Goal: Task Accomplishment & Management: Use online tool/utility

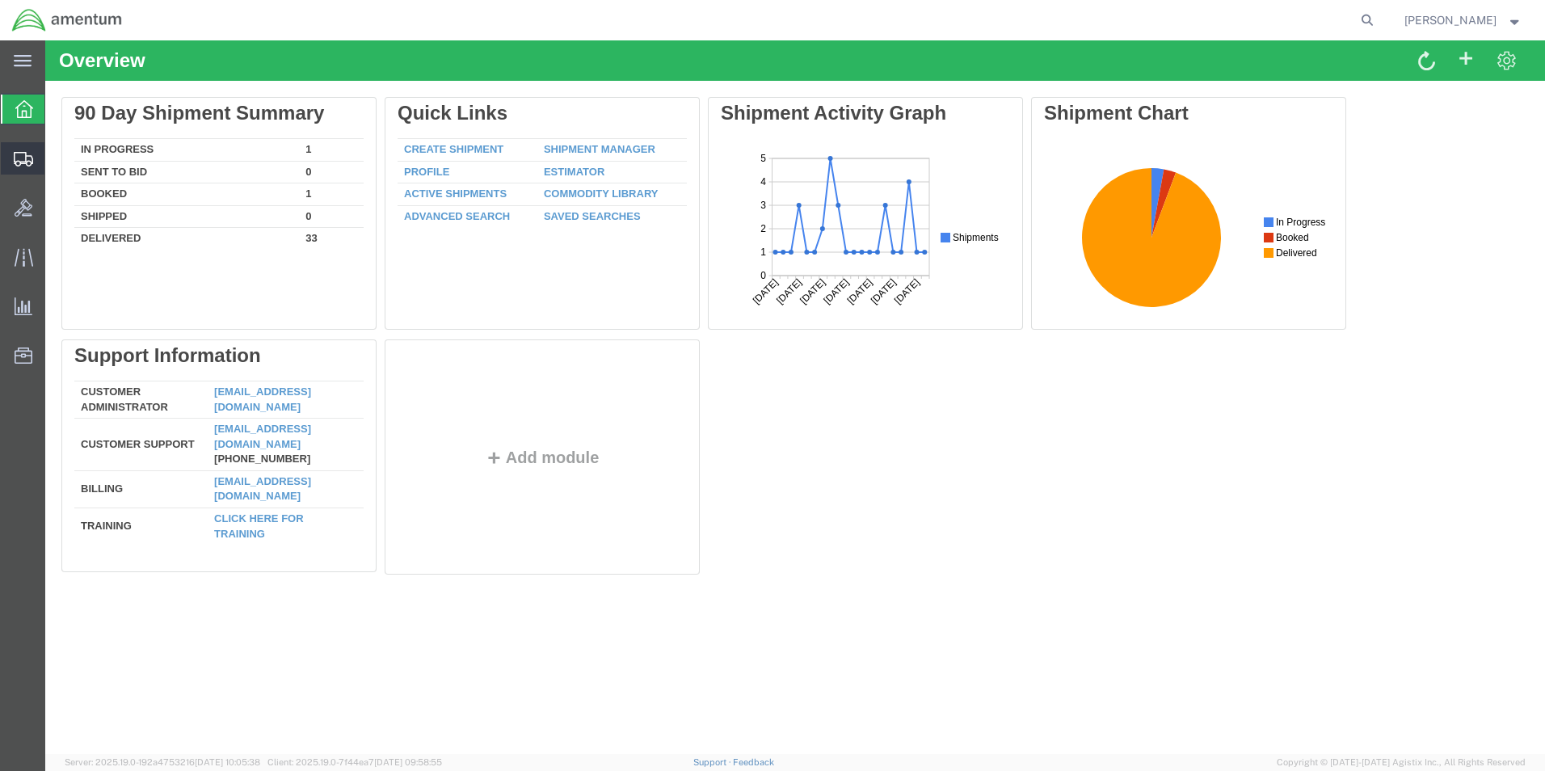
click at [21, 162] on icon at bounding box center [23, 159] width 19 height 15
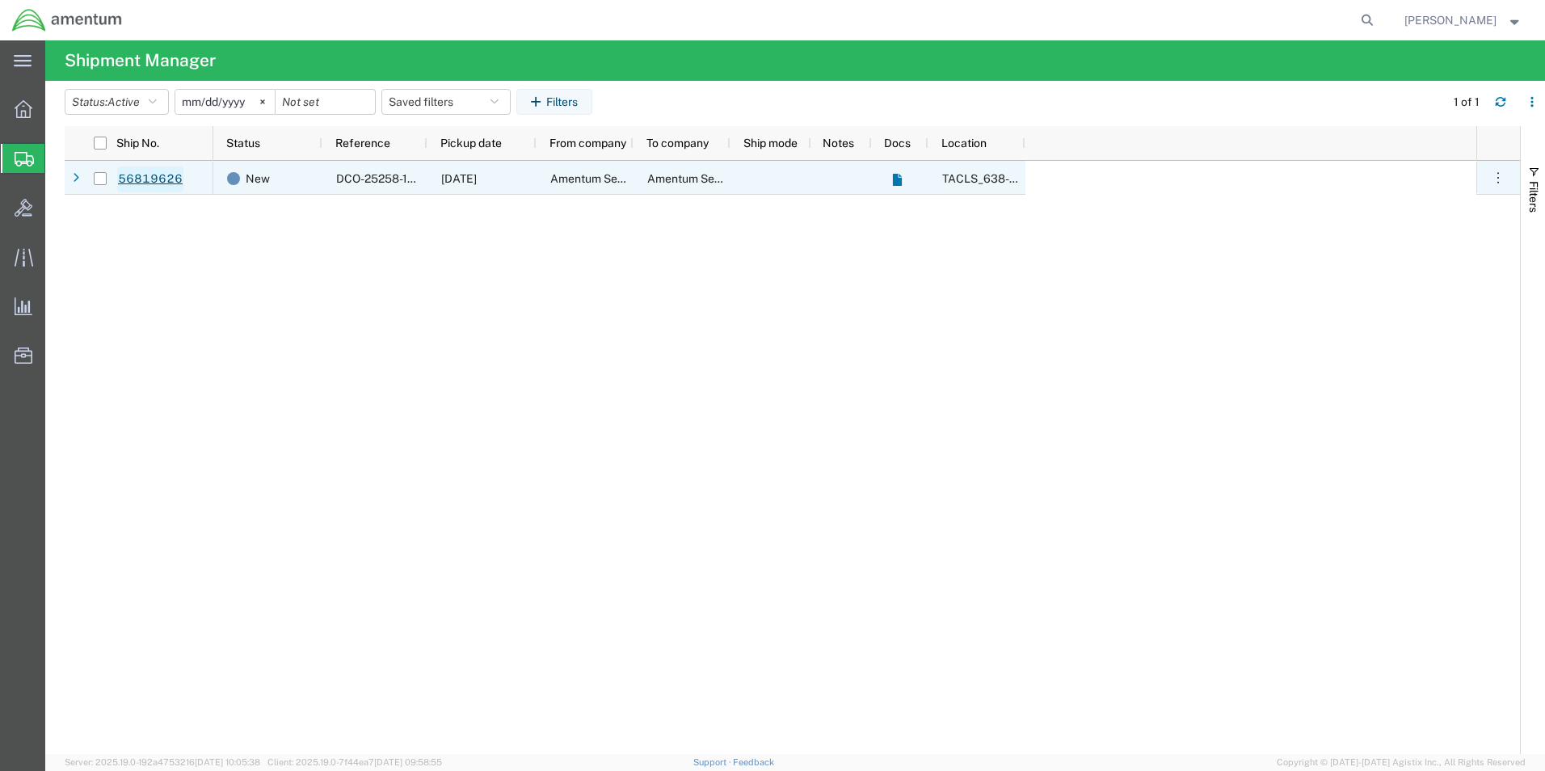
click at [169, 183] on link "56819626" at bounding box center [150, 180] width 66 height 26
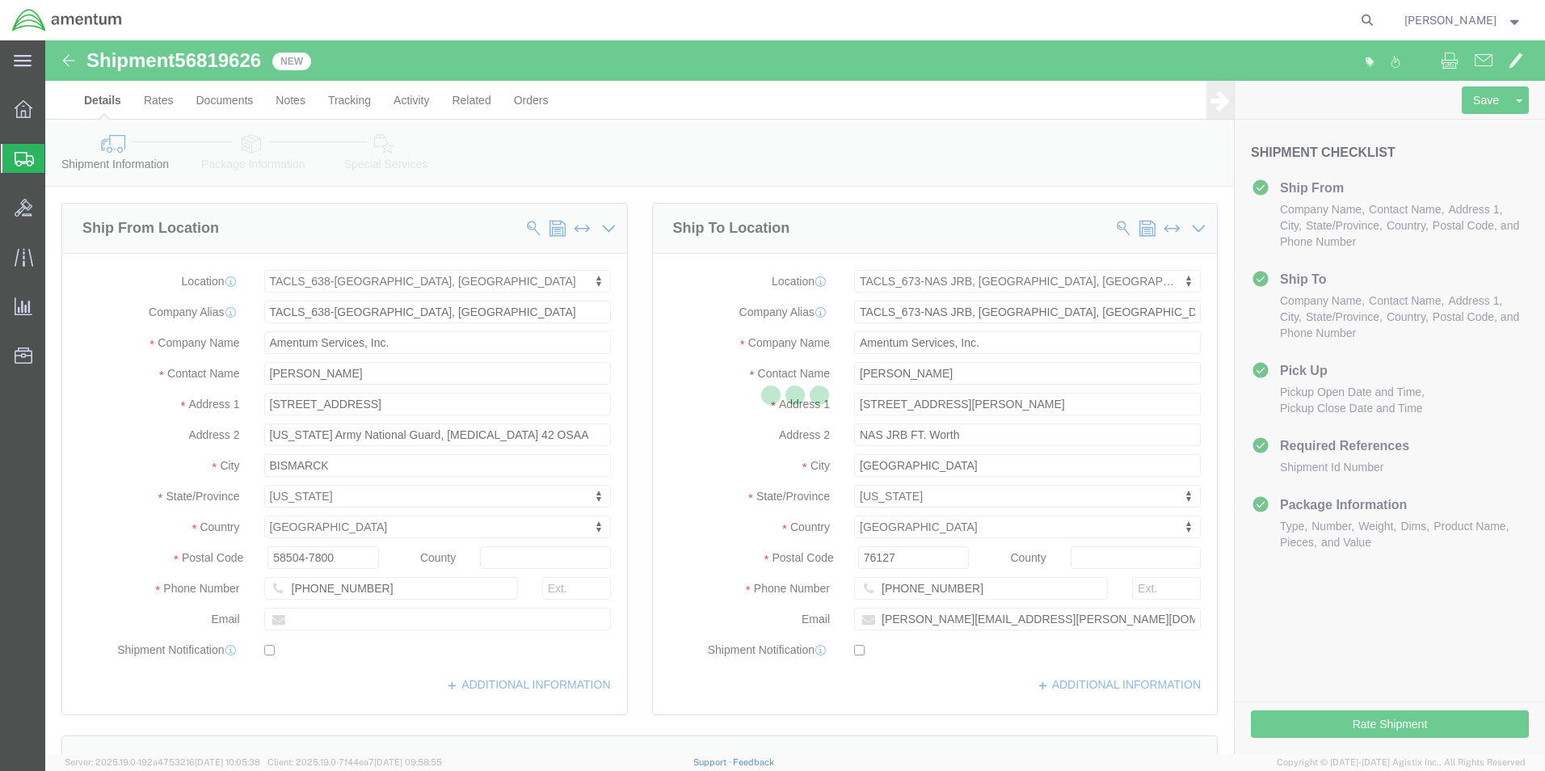
select select "42720"
select select "42735"
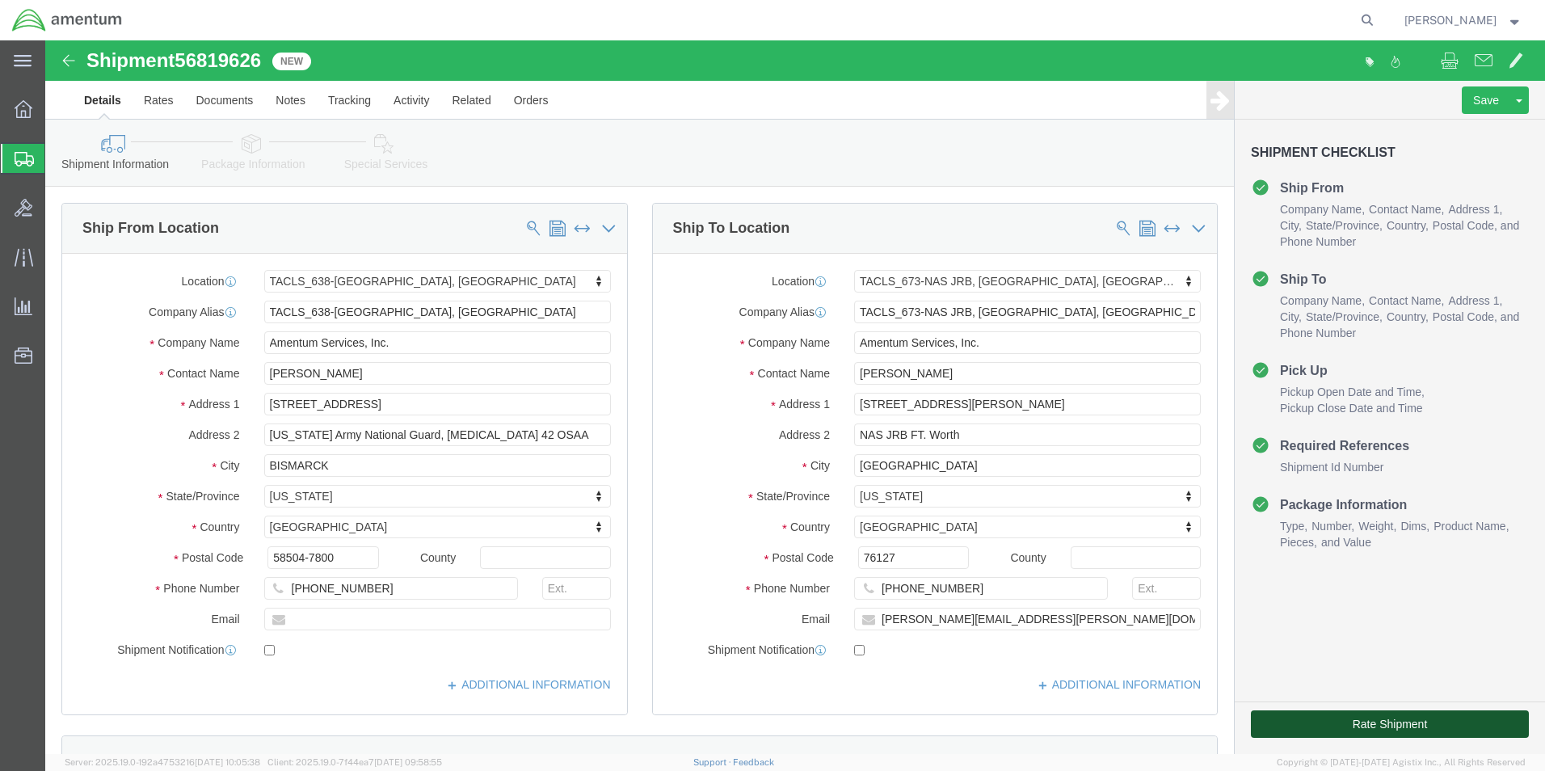
click button "Rate Shipment"
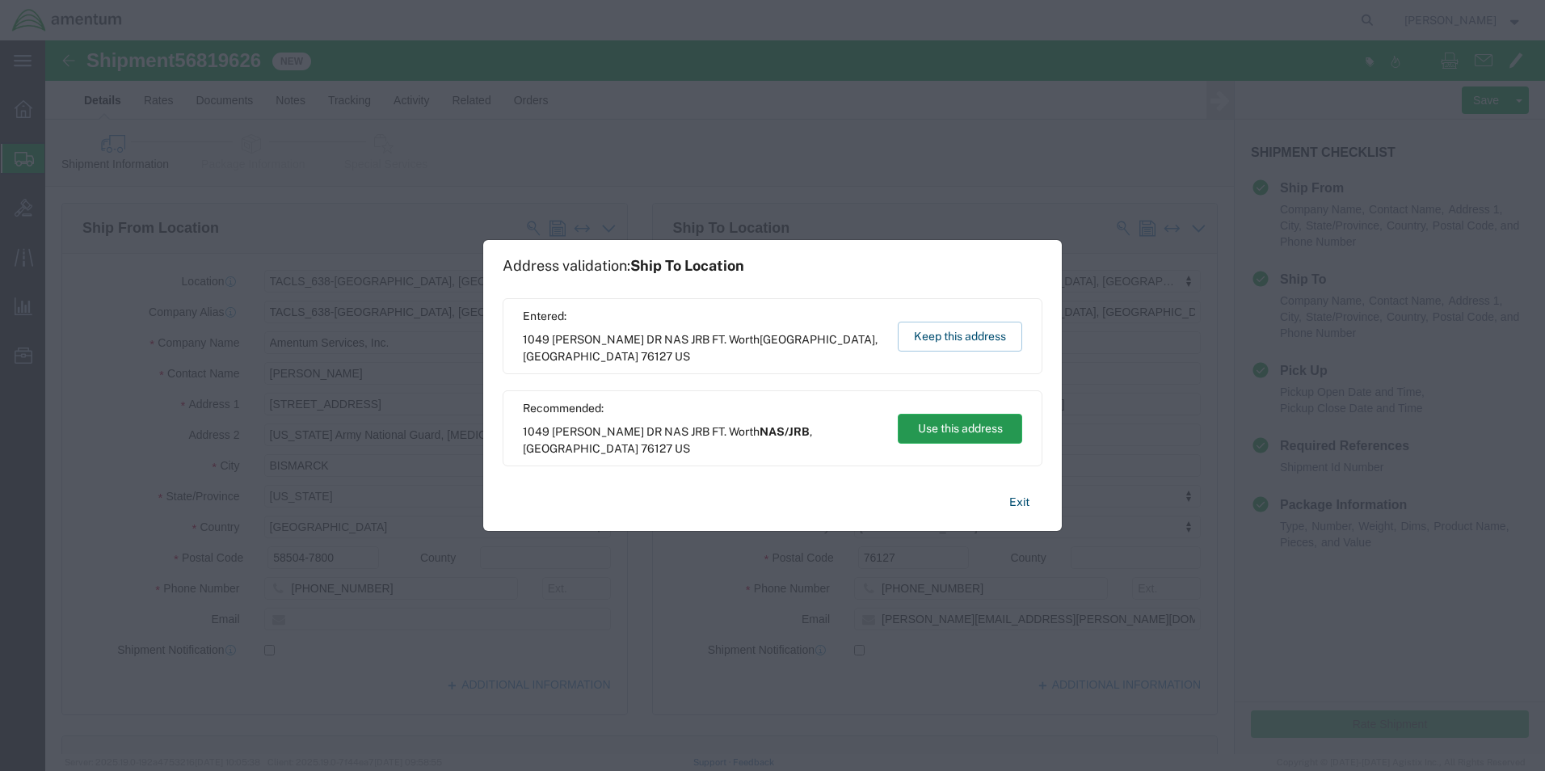
click at [948, 437] on button "Use this address" at bounding box center [960, 429] width 124 height 30
type input "NAS/JRB"
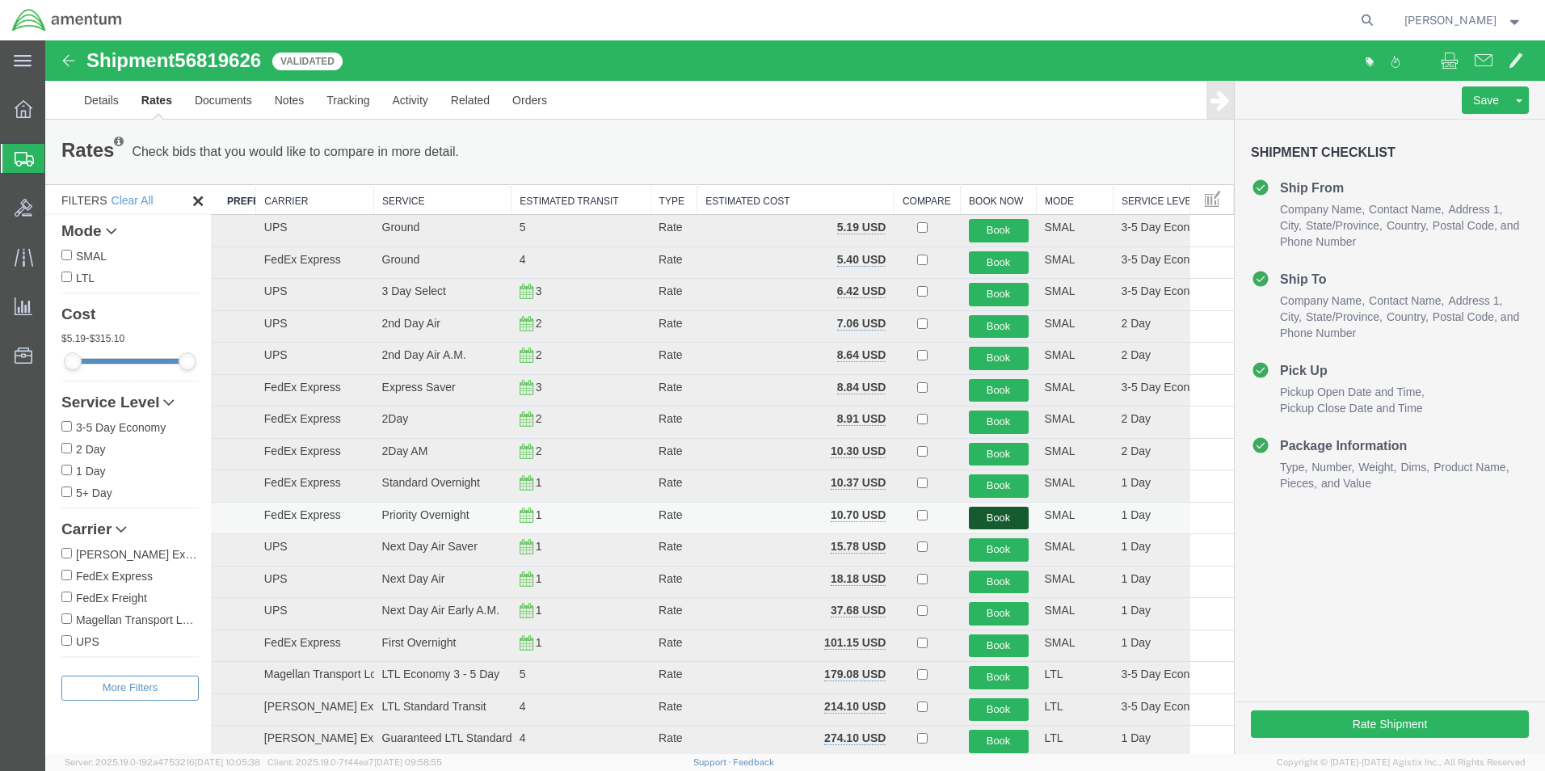
click at [1001, 512] on button "Book" at bounding box center [999, 518] width 60 height 23
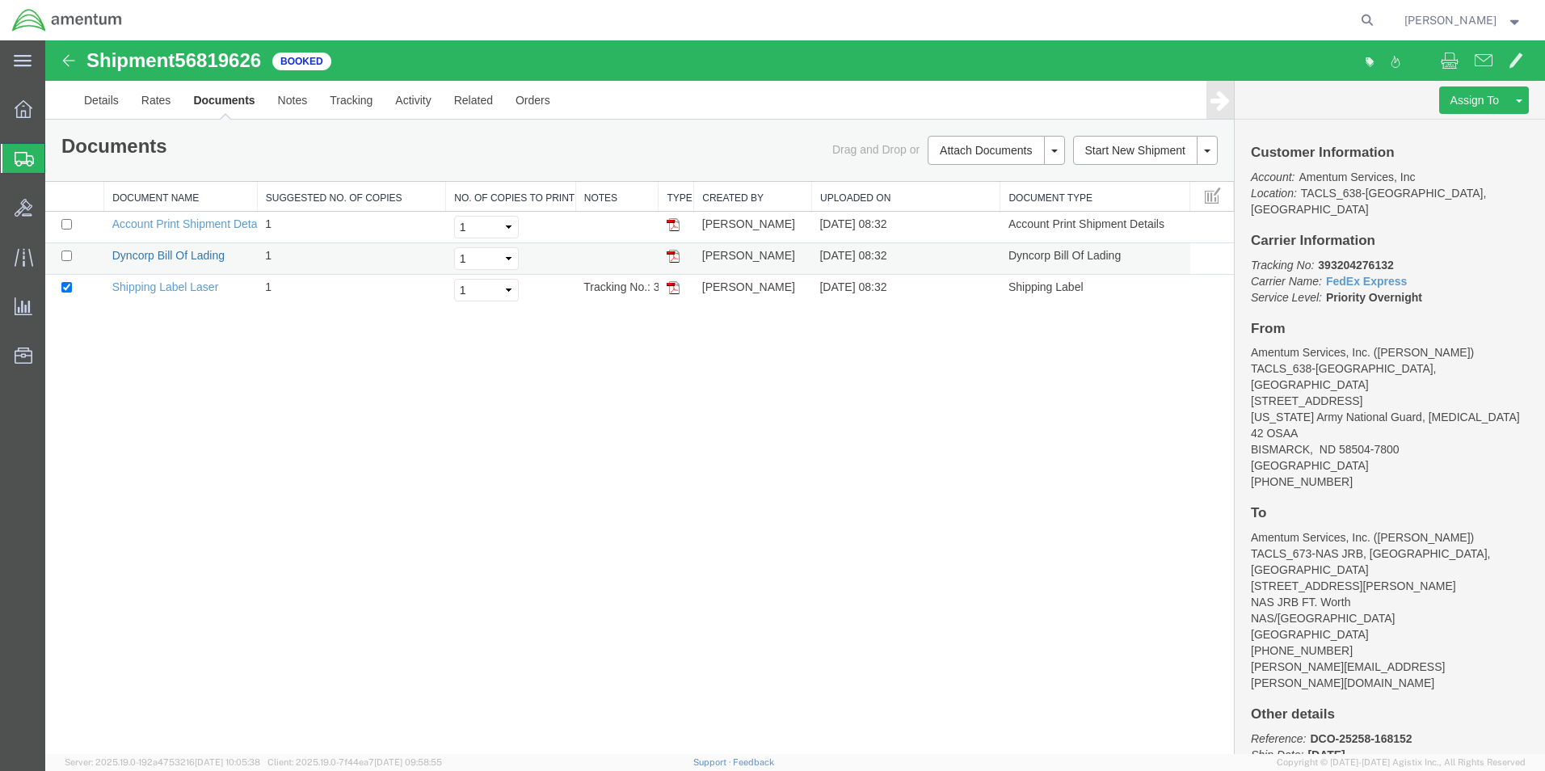
click at [150, 261] on link "Dyncorp Bill Of Lading" at bounding box center [168, 255] width 112 height 13
click at [165, 293] on td "Shipping Label Laser" at bounding box center [181, 291] width 154 height 32
click at [167, 286] on link "Shipping Label Laser" at bounding box center [165, 286] width 107 height 13
